Goal: Use online tool/utility: Utilize a website feature to perform a specific function

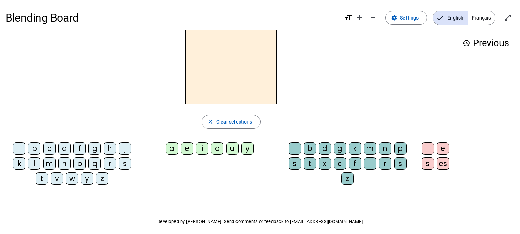
click at [49, 147] on div "c" at bounding box center [49, 149] width 12 height 12
click at [173, 150] on div "a" at bounding box center [172, 149] width 12 height 12
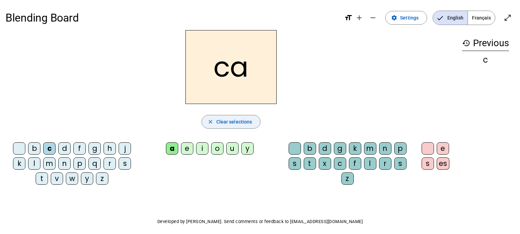
click at [228, 116] on span "button" at bounding box center [231, 122] width 59 height 16
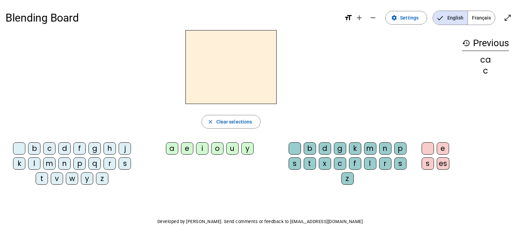
click at [46, 164] on div "m" at bounding box center [49, 164] width 12 height 12
click at [168, 151] on div "a" at bounding box center [172, 149] width 12 height 12
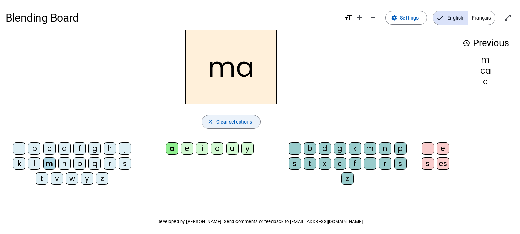
click at [228, 116] on span "button" at bounding box center [231, 122] width 59 height 16
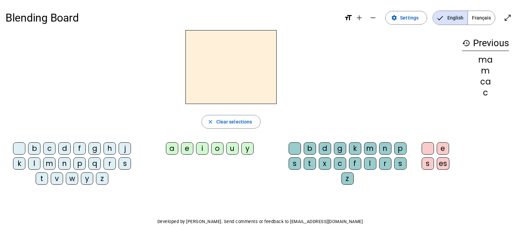
click at [64, 163] on div "n" at bounding box center [64, 164] width 12 height 12
click at [173, 148] on div "a" at bounding box center [172, 149] width 12 height 12
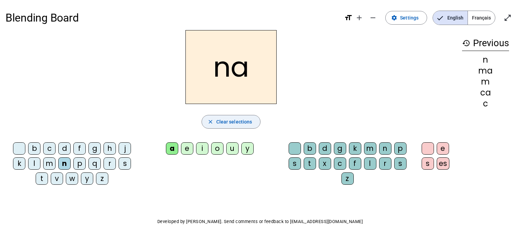
click at [232, 123] on span "Clear selections" at bounding box center [234, 122] width 36 height 8
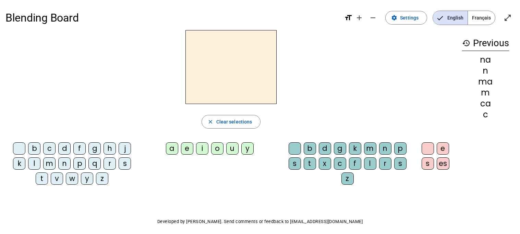
click at [78, 165] on div "p" at bounding box center [79, 164] width 12 height 12
click at [164, 149] on div "a e i o u y" at bounding box center [211, 150] width 134 height 15
click at [171, 148] on div "a" at bounding box center [172, 149] width 12 height 12
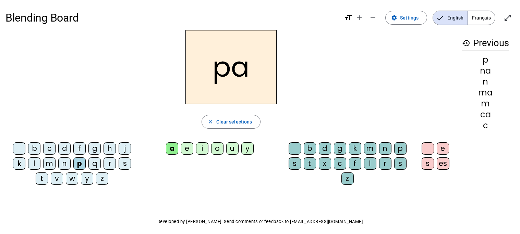
click at [387, 162] on div "r" at bounding box center [385, 164] width 12 height 12
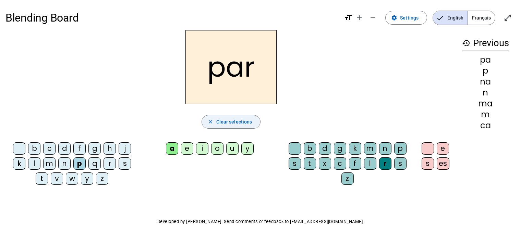
click at [235, 120] on span "Clear selections" at bounding box center [234, 122] width 36 height 8
